Goal: Transaction & Acquisition: Purchase product/service

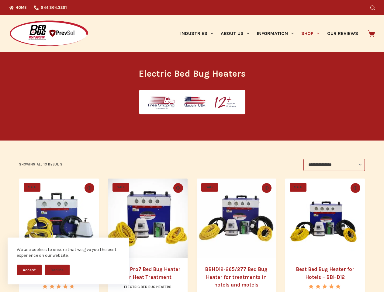
click at [29, 270] on button "Accept" at bounding box center [29, 269] width 25 height 11
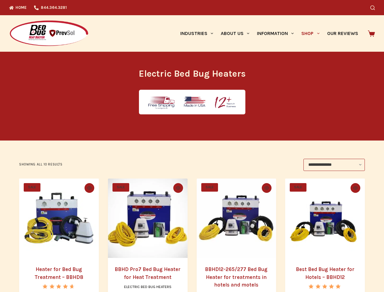
click at [57, 270] on button "Decline" at bounding box center [57, 274] width 25 height 11
click at [375, 8] on icon "Search" at bounding box center [372, 7] width 5 height 5
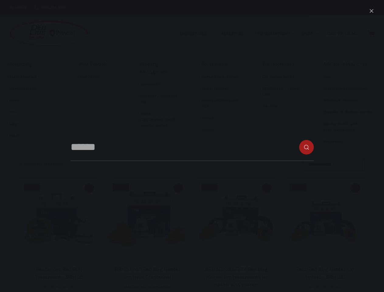
click at [199, 33] on link "Industries" at bounding box center [196, 33] width 40 height 36
click at [237, 33] on link "About Us" at bounding box center [235, 33] width 36 height 36
click at [278, 33] on link "Information" at bounding box center [275, 33] width 44 height 36
click at [313, 33] on link "Shop" at bounding box center [310, 33] width 26 height 36
click at [88, 188] on icon "Quick view toggle" at bounding box center [89, 187] width 4 height 3
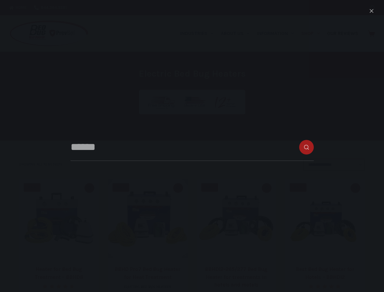
click at [178, 188] on icon "Quick view toggle" at bounding box center [178, 187] width 4 height 3
